Goal: Information Seeking & Learning: Learn about a topic

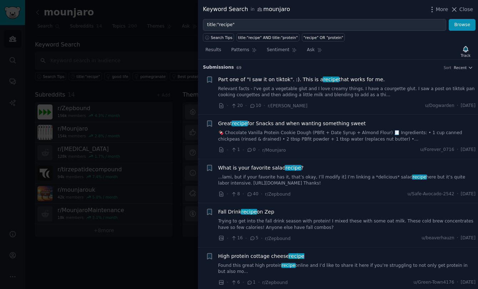
click at [463, 13] on div "More Close" at bounding box center [450, 9] width 45 height 9
click at [461, 7] on span "Close" at bounding box center [466, 9] width 14 height 7
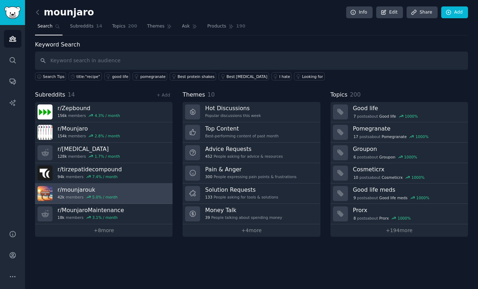
click at [91, 188] on h3 "r/ [PERSON_NAME]" at bounding box center [87, 189] width 60 height 7
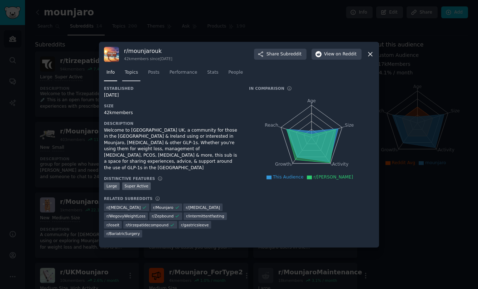
click at [124, 76] on link "Topics" at bounding box center [131, 74] width 18 height 15
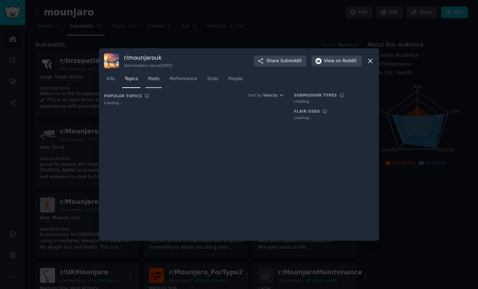
click at [158, 80] on span "Posts" at bounding box center [153, 79] width 11 height 6
click at [176, 80] on span "Performance" at bounding box center [183, 79] width 28 height 6
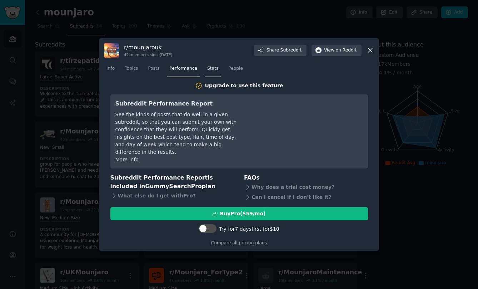
click at [214, 72] on span "Stats" at bounding box center [212, 68] width 11 height 6
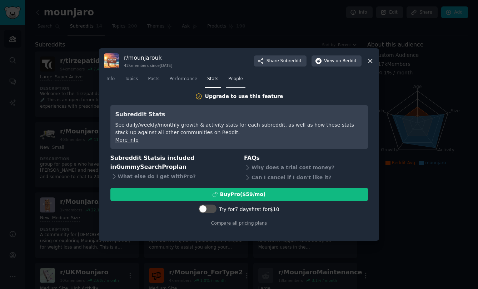
click at [234, 80] on span "People" at bounding box center [235, 79] width 15 height 6
click at [152, 79] on span "Posts" at bounding box center [153, 79] width 11 height 6
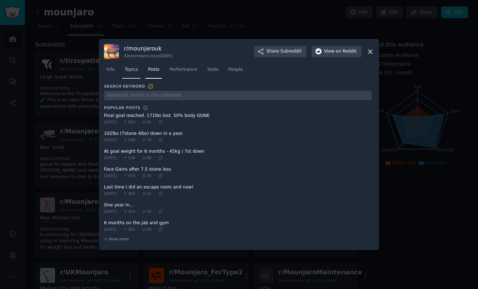
click at [129, 69] on span "Topics" at bounding box center [131, 69] width 13 height 6
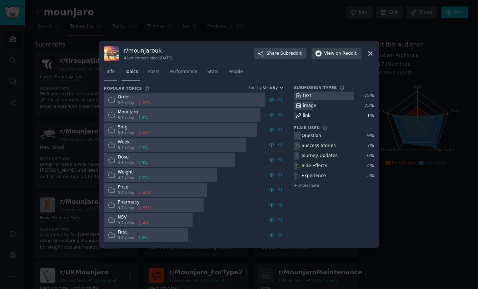
click at [115, 77] on link "Info" at bounding box center [110, 73] width 13 height 15
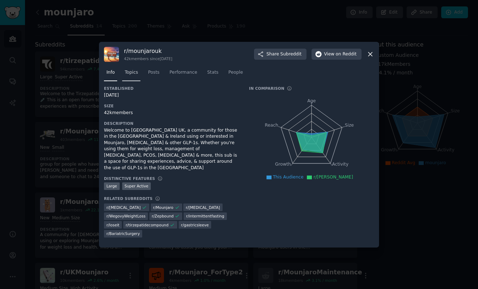
click at [136, 76] on span "Topics" at bounding box center [131, 72] width 13 height 6
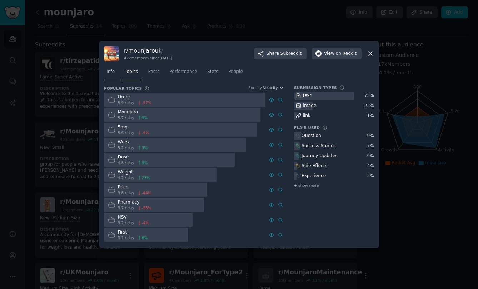
click at [113, 74] on span "Info" at bounding box center [110, 72] width 8 height 6
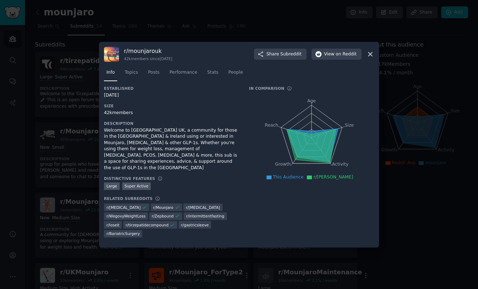
click at [369, 56] on icon at bounding box center [370, 54] width 4 height 4
